Goal: Use online tool/utility: Utilize a website feature to perform a specific function

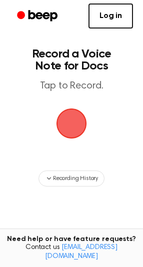
click at [69, 120] on span "button" at bounding box center [71, 123] width 36 height 36
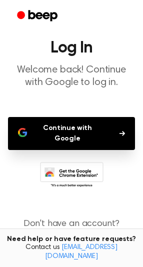
scroll to position [39, 0]
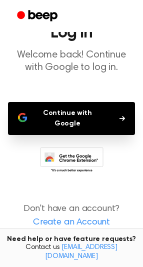
click at [99, 114] on button "Continue with Google" at bounding box center [71, 118] width 127 height 33
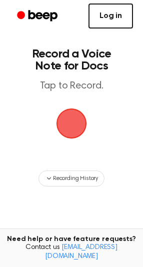
click at [117, 13] on link "Log in" at bounding box center [110, 15] width 44 height 25
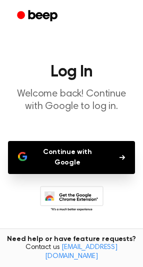
click at [54, 146] on button "Continue with Google" at bounding box center [71, 157] width 127 height 33
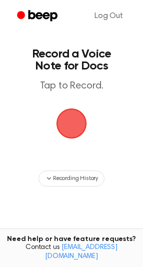
click at [68, 122] on span "button" at bounding box center [71, 123] width 30 height 30
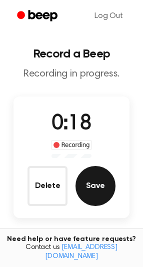
click at [93, 183] on button "Save" at bounding box center [95, 186] width 40 height 40
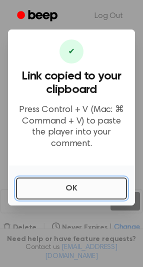
click at [89, 177] on button "OK" at bounding box center [71, 188] width 111 height 22
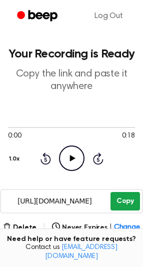
click at [135, 201] on button "Copy" at bounding box center [124, 201] width 29 height 18
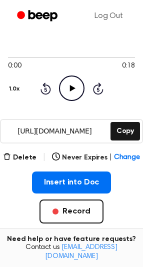
scroll to position [71, 0]
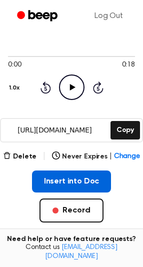
click at [80, 181] on button "Insert into Doc" at bounding box center [71, 181] width 79 height 22
click at [63, 186] on button "Insert into Doc" at bounding box center [71, 181] width 79 height 22
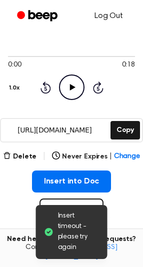
click at [116, 13] on link "Log Out" at bounding box center [108, 16] width 48 height 24
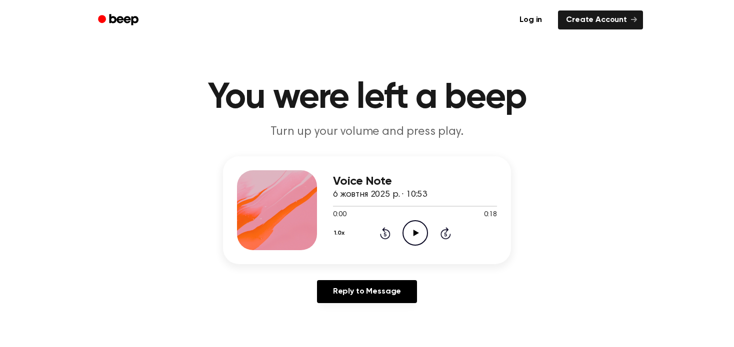
click at [552, 184] on div "Voice Note 6 жовтня 2025 р. · 10:53 0:00 0:18 Your browser does not support the…" at bounding box center [367, 233] width 710 height 155
